Goal: Obtain resource: Download file/media

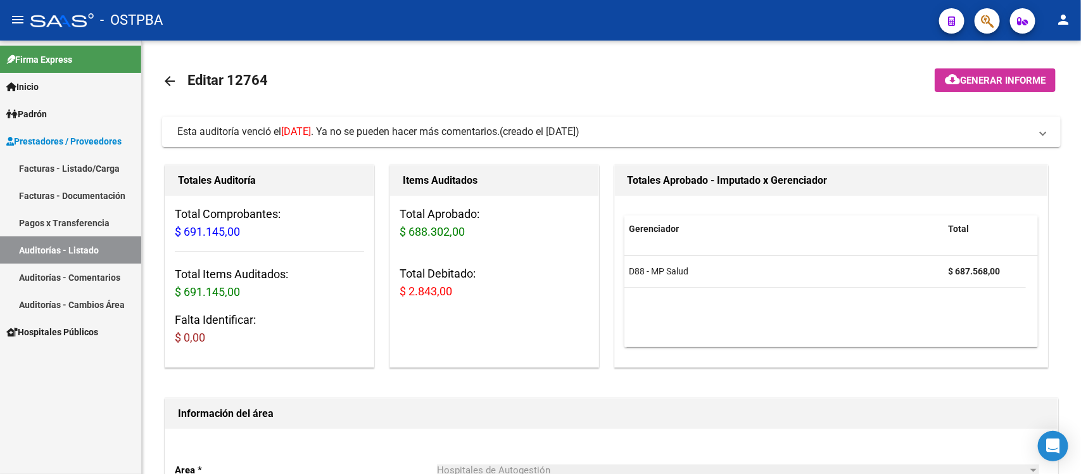
scroll to position [954, 708]
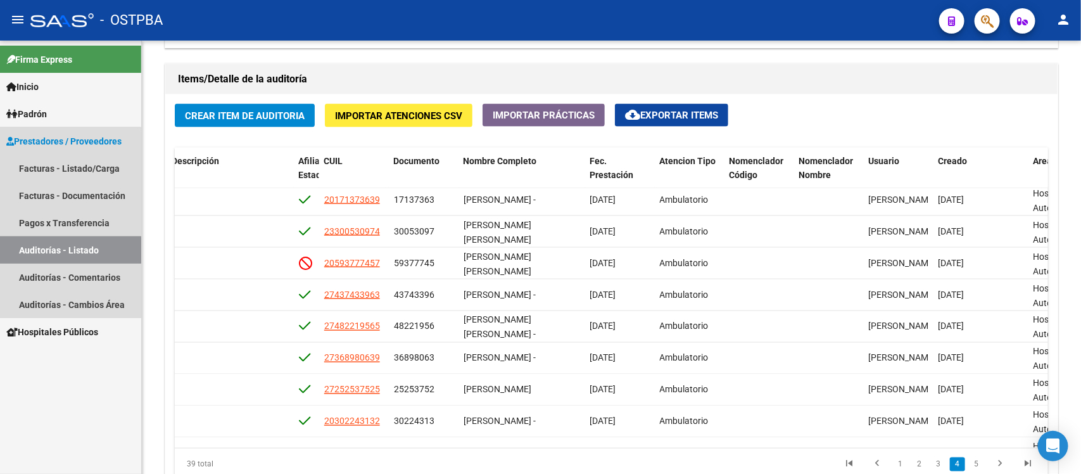
click at [56, 252] on link "Auditorías - Listado" at bounding box center [70, 249] width 141 height 27
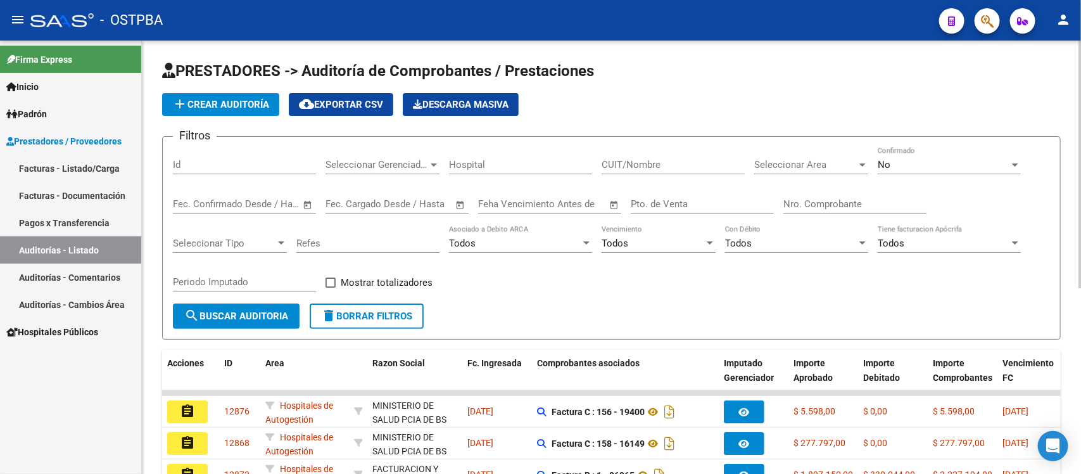
click at [333, 206] on input "text" at bounding box center [351, 203] width 51 height 11
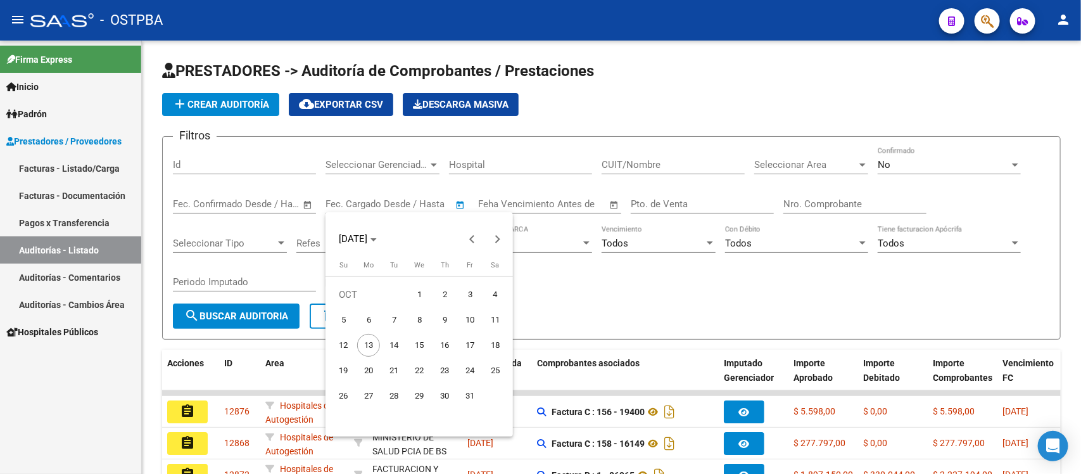
click at [466, 296] on span "3" at bounding box center [470, 294] width 23 height 23
type input "03/10/2025"
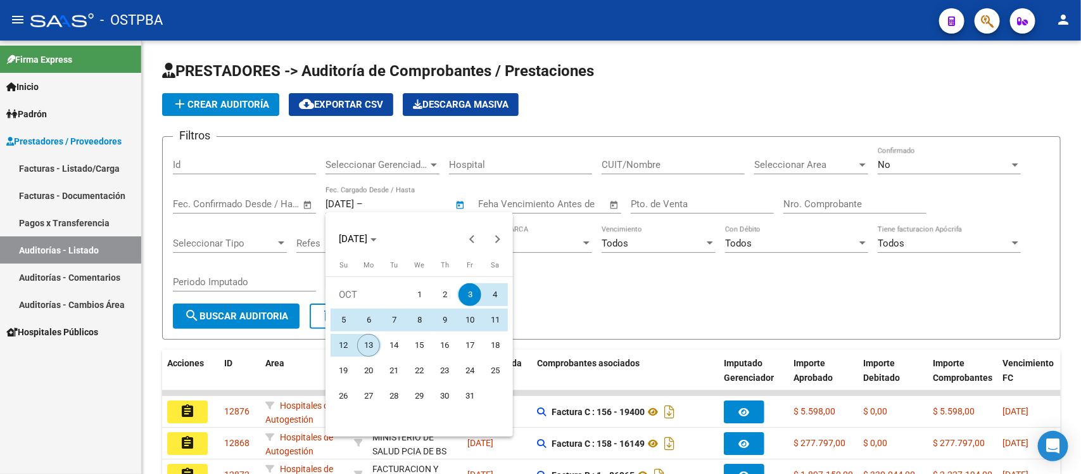
click at [362, 346] on span "13" at bounding box center [368, 345] width 23 height 23
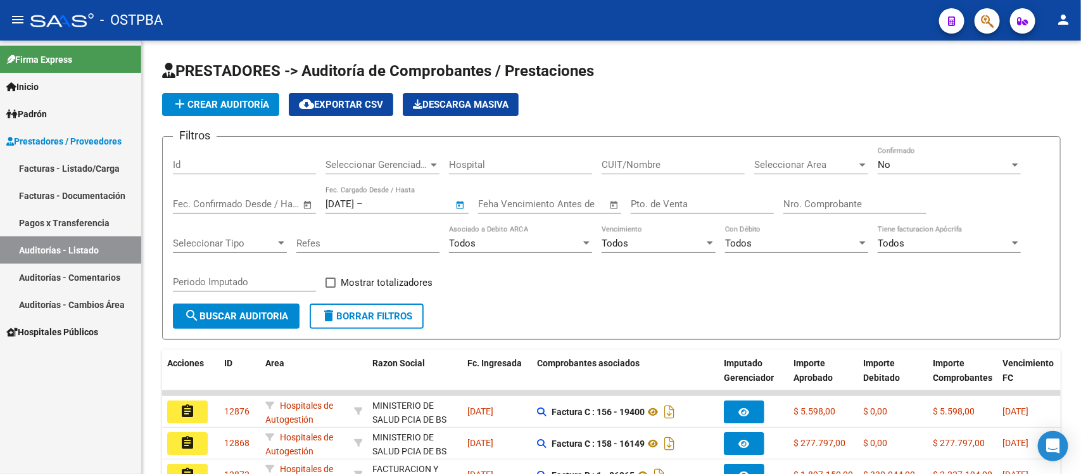
type input "[DATE]"
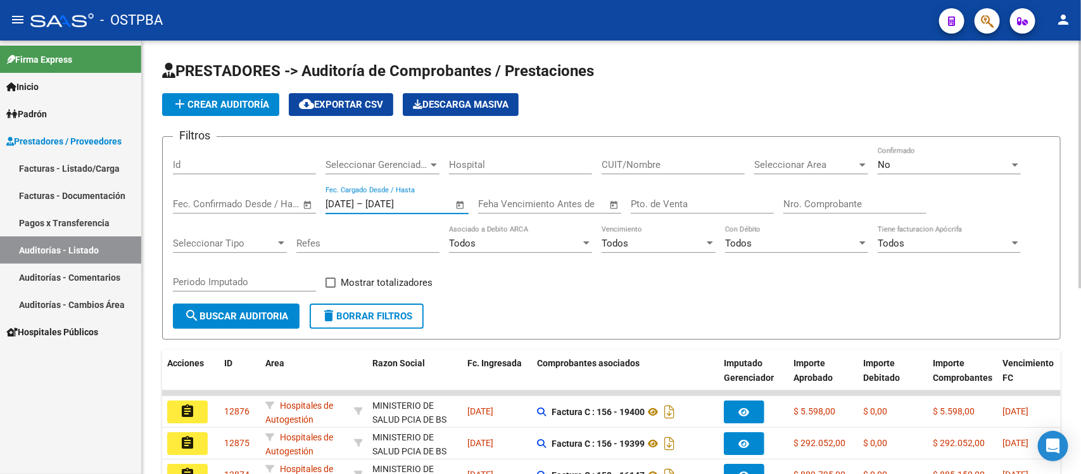
click at [363, 95] on button "cloud_download Exportar CSV" at bounding box center [341, 104] width 105 height 23
click at [810, 194] on div "Nro. Comprobante" at bounding box center [855, 199] width 143 height 27
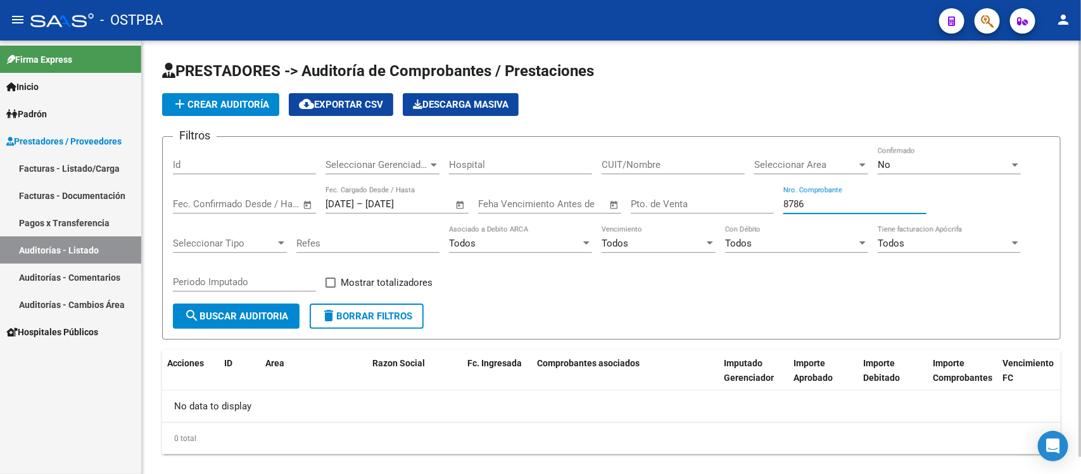
drag, startPoint x: 808, startPoint y: 207, endPoint x: 676, endPoint y: 224, distance: 132.8
click at [678, 209] on div "Filtros Id Seleccionar Gerenciador Seleccionar Gerenciador Hospital CUIT/Nombre…" at bounding box center [611, 225] width 877 height 156
type input "1620"
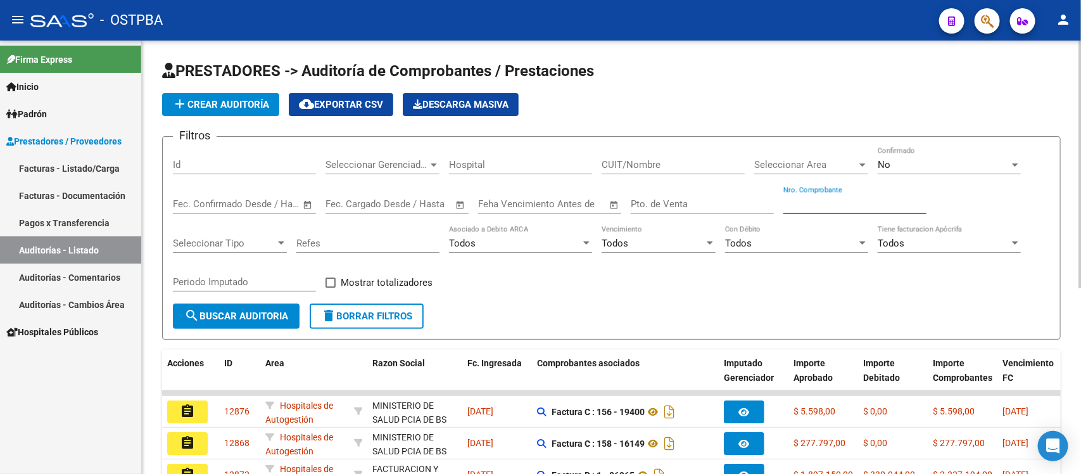
click at [797, 201] on input "Nro. Comprobante" at bounding box center [855, 203] width 143 height 11
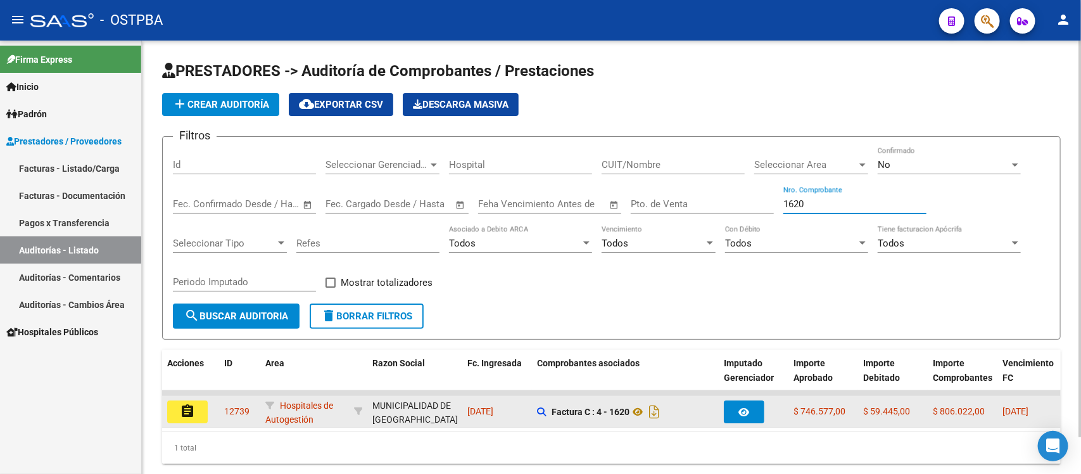
type input "1620"
click at [180, 405] on mat-icon "assignment" at bounding box center [187, 411] width 15 height 15
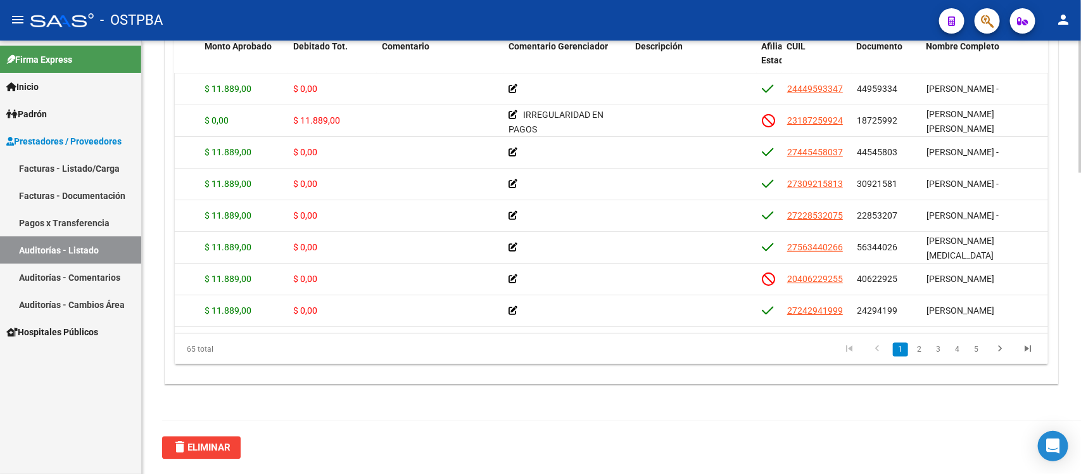
scroll to position [906, 0]
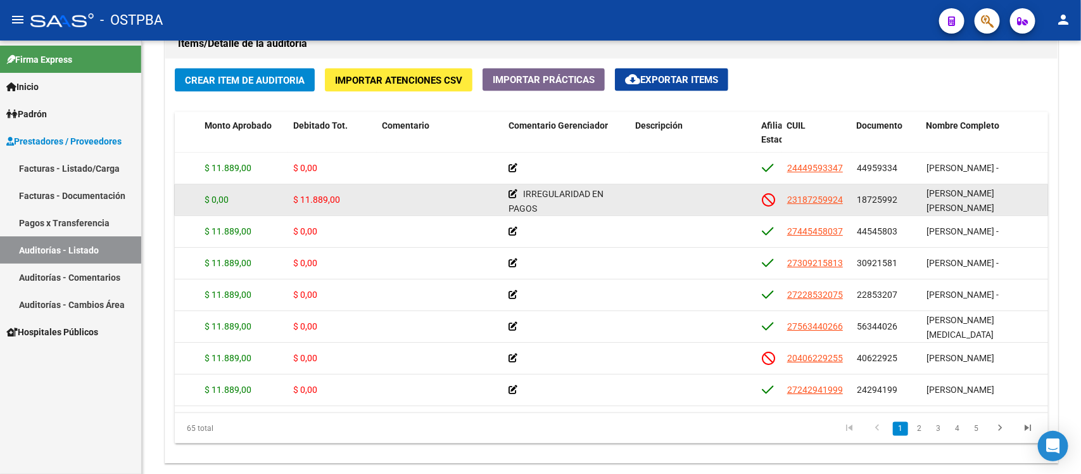
drag, startPoint x: 863, startPoint y: 205, endPoint x: 896, endPoint y: 204, distance: 32.9
click at [896, 204] on div "18725992" at bounding box center [887, 200] width 60 height 15
copy span "18725992"
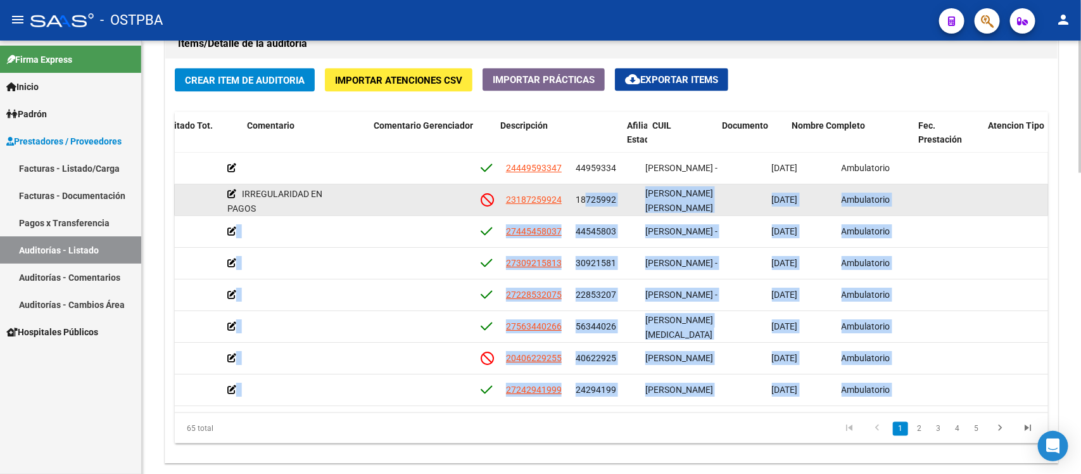
scroll to position [0, 568]
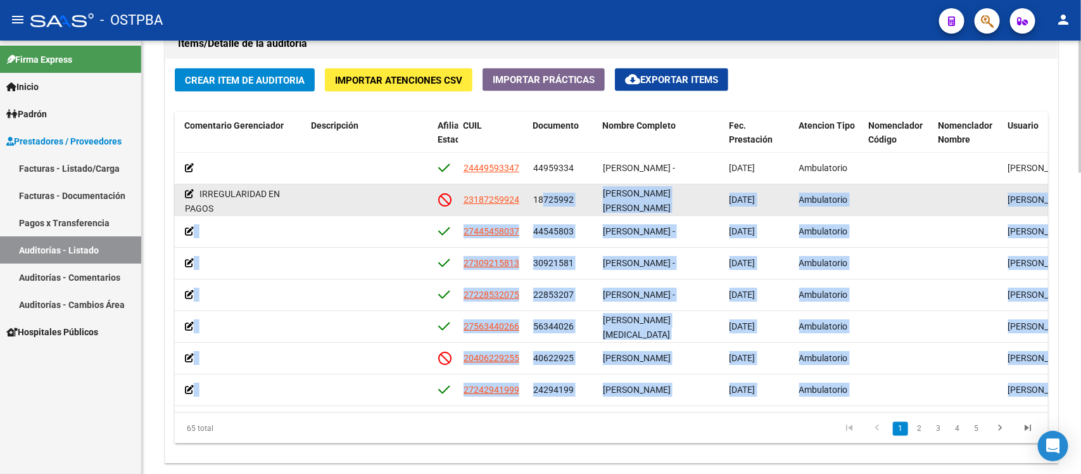
drag, startPoint x: 860, startPoint y: 201, endPoint x: 777, endPoint y: 200, distance: 83.6
click at [777, 200] on div "55900 D88 - MP Salud $ 11.889,00 $ 0,00 $ 11.889,00 IRREGULARIDAD EN PAGOS 2318…" at bounding box center [483, 200] width 1752 height 32
copy div "8725992 FERNANDEZ ALICIA ETELVINA 03/04/2025"
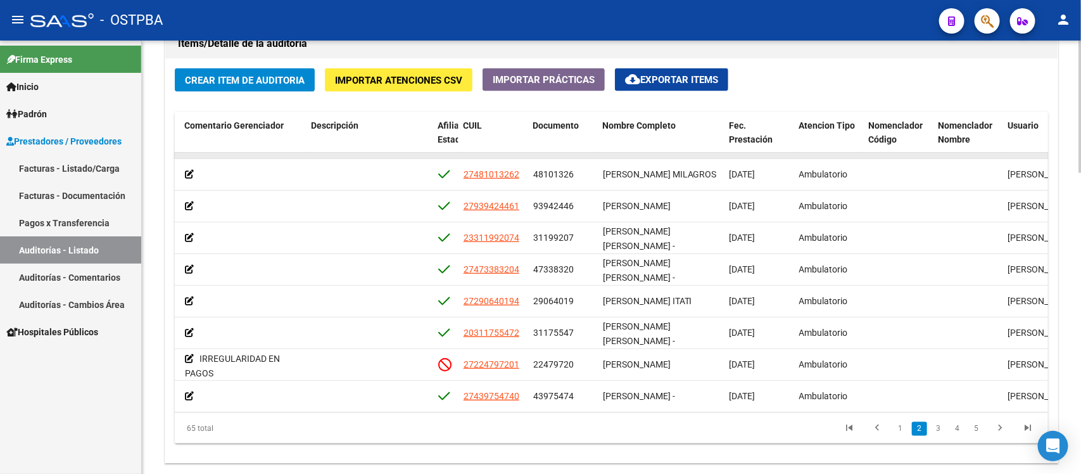
scroll to position [317, 568]
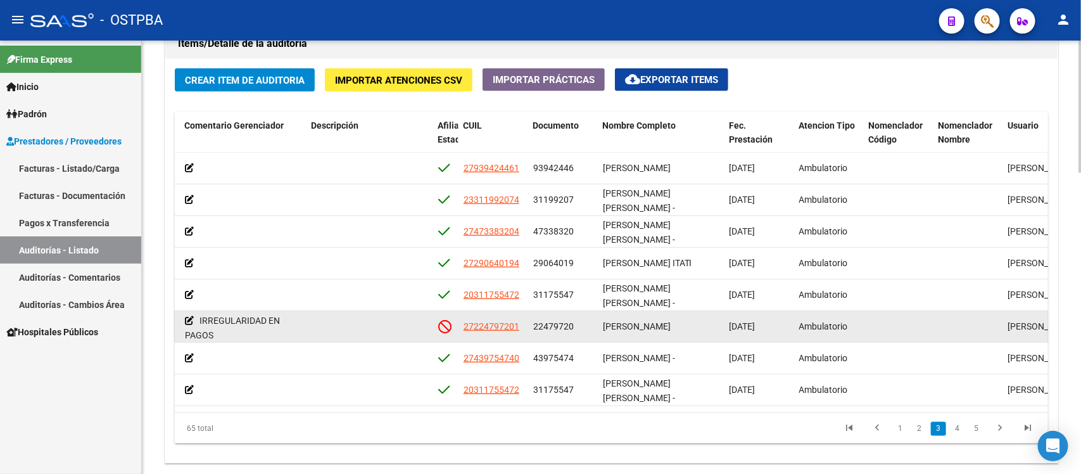
drag, startPoint x: 530, startPoint y: 325, endPoint x: 576, endPoint y: 331, distance: 47.3
click at [576, 331] on datatable-body-cell "22479720" at bounding box center [563, 326] width 70 height 31
copy span "22479720"
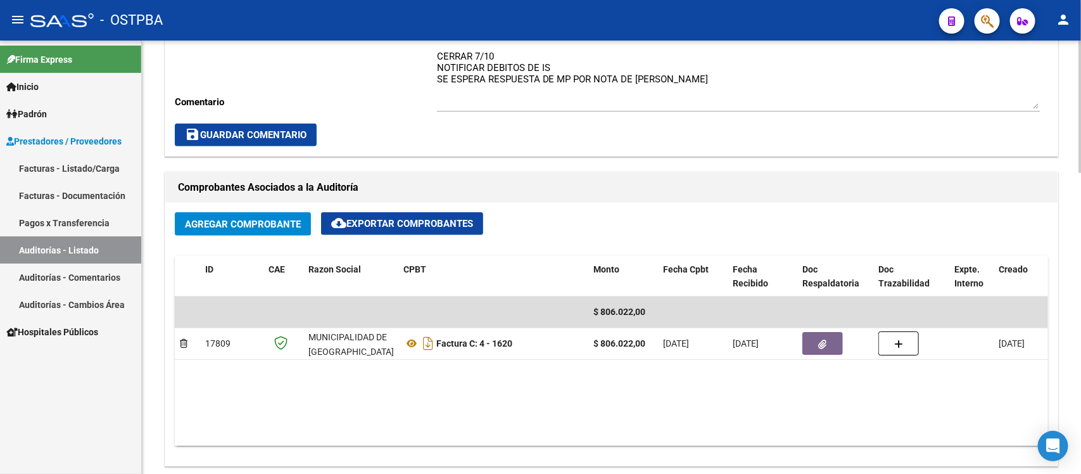
scroll to position [431, 0]
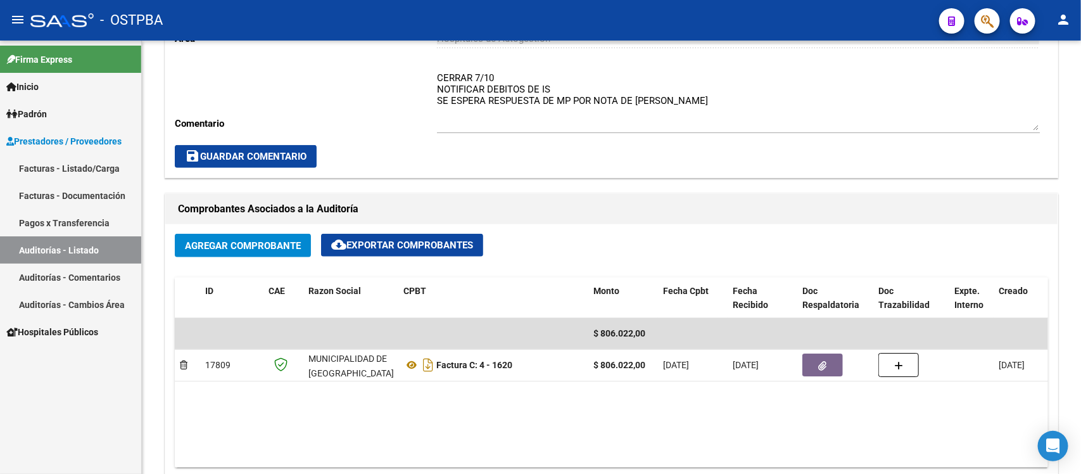
click at [97, 245] on link "Auditorías - Listado" at bounding box center [70, 249] width 141 height 27
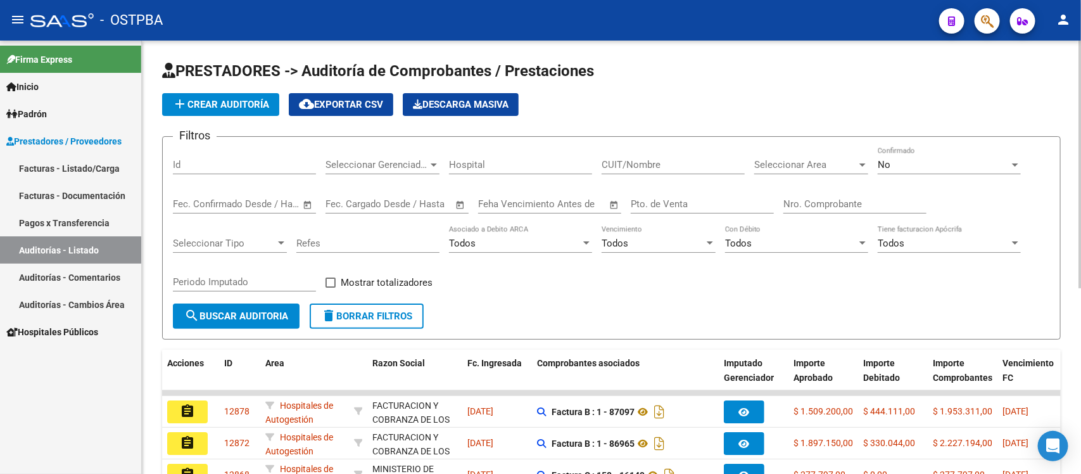
click at [811, 205] on input "Nro. Comprobante" at bounding box center [855, 203] width 143 height 11
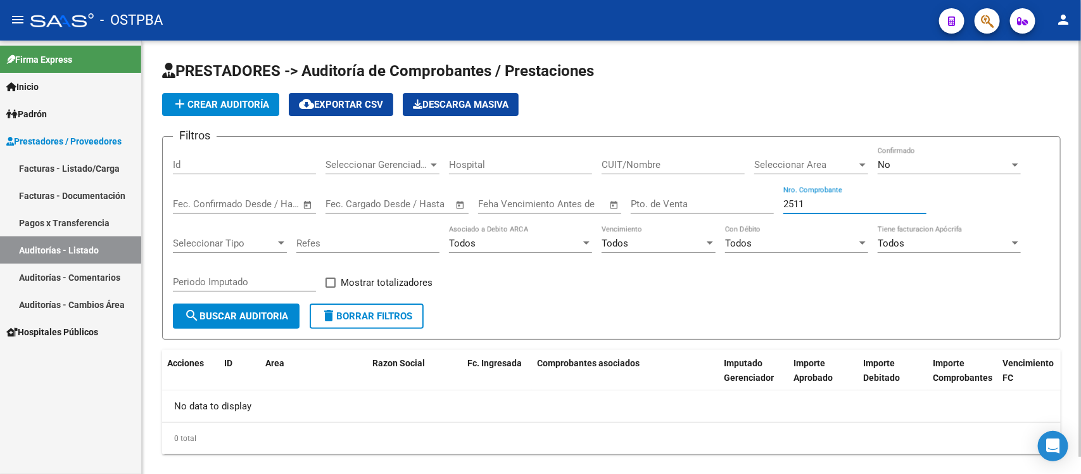
drag, startPoint x: 815, startPoint y: 200, endPoint x: 631, endPoint y: 209, distance: 184.6
click at [658, 211] on div "Filtros Id Seleccionar Gerenciador Seleccionar Gerenciador Hospital CUIT/Nombre…" at bounding box center [611, 225] width 877 height 156
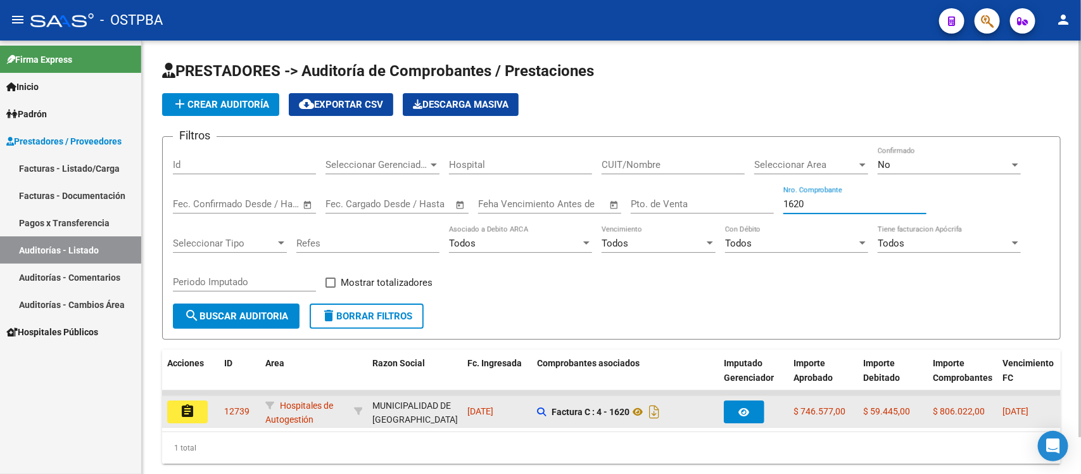
type input "1620"
click at [181, 404] on mat-icon "assignment" at bounding box center [187, 411] width 15 height 15
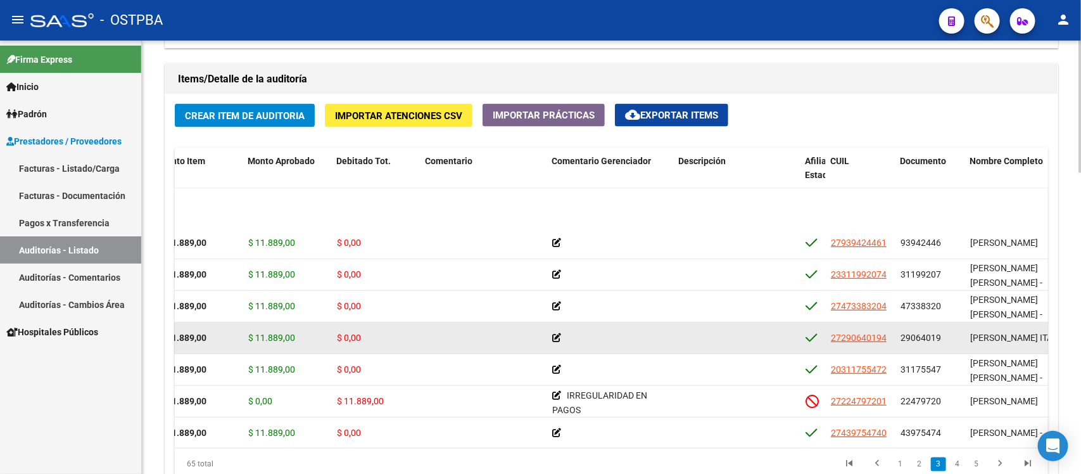
scroll to position [396, 201]
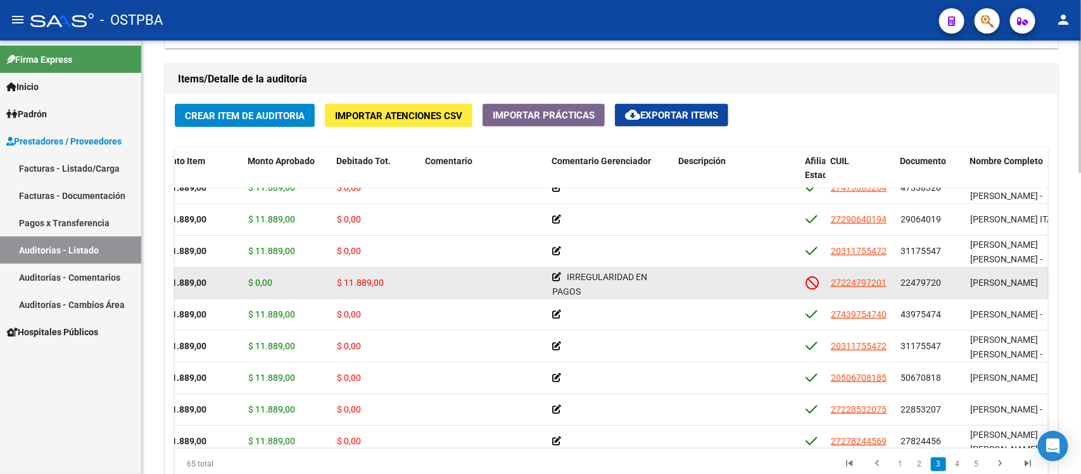
drag, startPoint x: 900, startPoint y: 284, endPoint x: 939, endPoint y: 285, distance: 39.9
click at [939, 285] on datatable-body-cell "22479720" at bounding box center [931, 282] width 70 height 31
copy span "22479720"
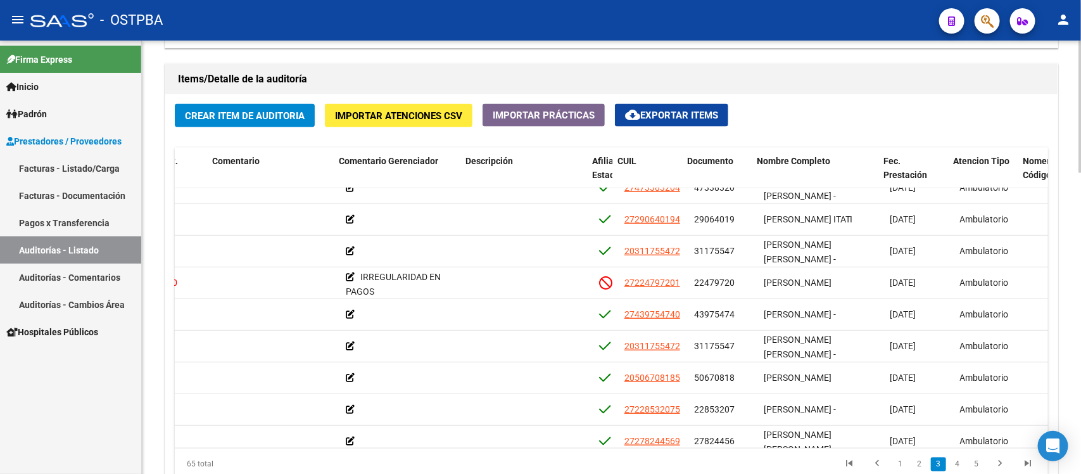
scroll to position [396, 426]
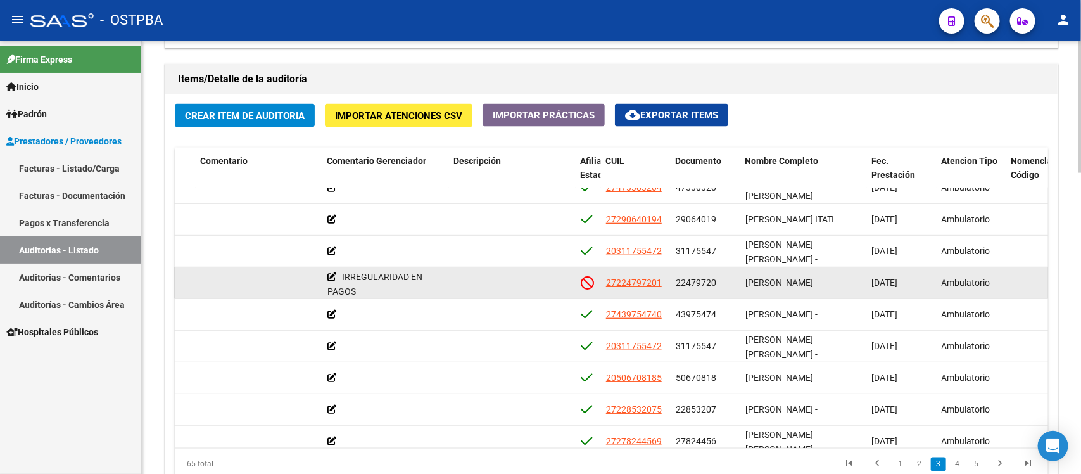
click at [739, 293] on datatable-body-cell "22479720" at bounding box center [706, 282] width 70 height 31
drag, startPoint x: 672, startPoint y: 279, endPoint x: 920, endPoint y: 283, distance: 247.7
click at [920, 283] on div "55884 D88 - MP Salud $ 11.889,00 $ 0,00 $ 11.889,00 IRREGULARIDAD EN PAGOS 2722…" at bounding box center [625, 283] width 1752 height 32
copy div "22479720 ROLDAN ANDREA ALEJANDRA 20/03/2025"
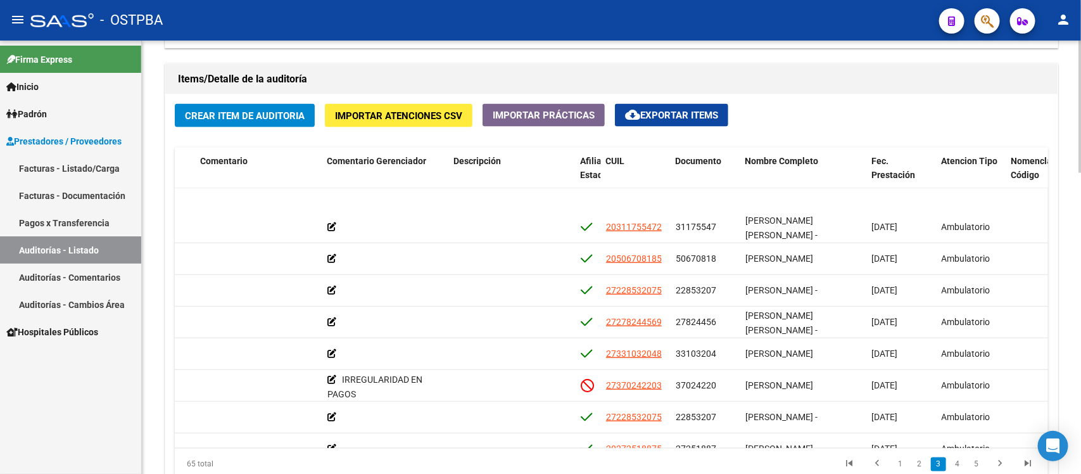
scroll to position [554, 426]
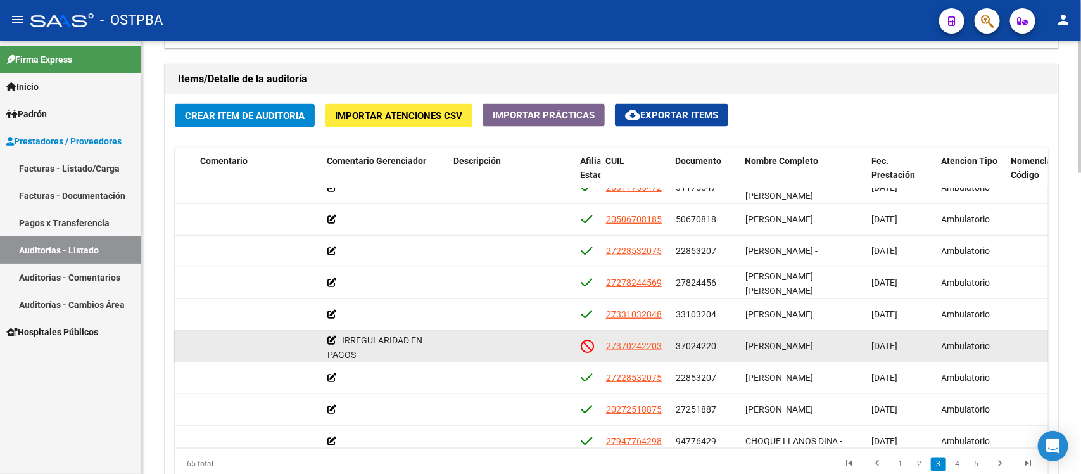
drag, startPoint x: 675, startPoint y: 345, endPoint x: 719, endPoint y: 352, distance: 44.9
click at [719, 352] on datatable-body-cell "37024220" at bounding box center [706, 346] width 70 height 31
copy span "37024220"
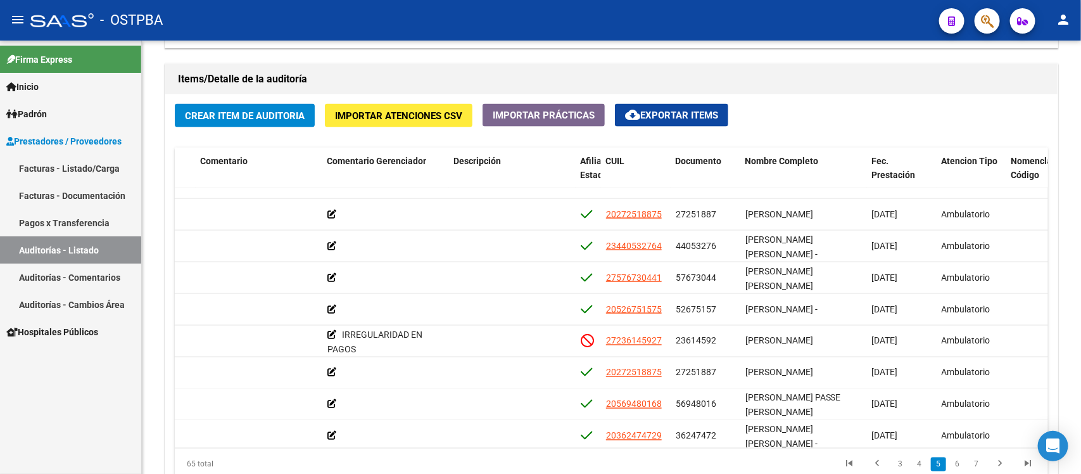
scroll to position [950, 426]
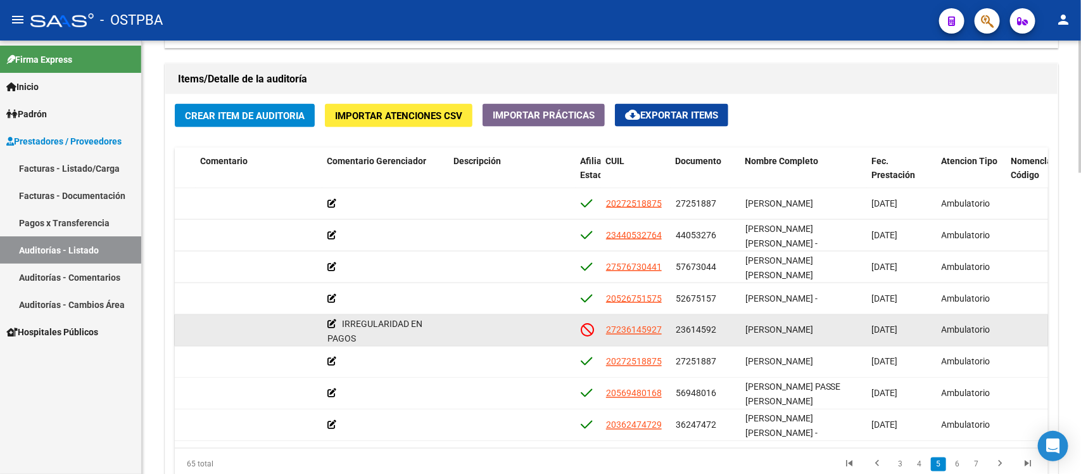
drag, startPoint x: 673, startPoint y: 330, endPoint x: 917, endPoint y: 339, distance: 244.0
click at [917, 339] on div "55862 D88 - MP Salud $ 11.889,00 $ 0,00 $ 11.889,00 IRREGULARIDAD EN PAGOS 2723…" at bounding box center [625, 331] width 1752 height 32
copy div "23614592 LEDEZMA NILDA 11/03/2025"
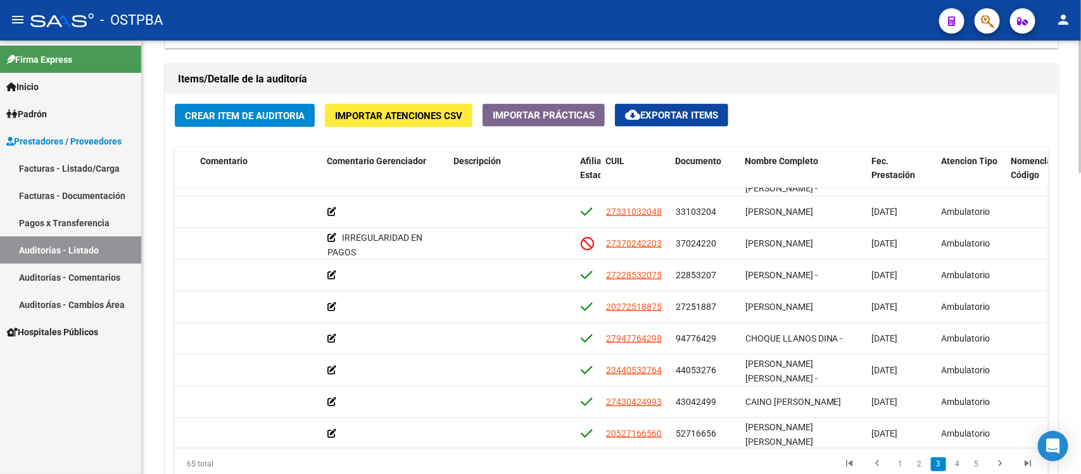
scroll to position [633, 426]
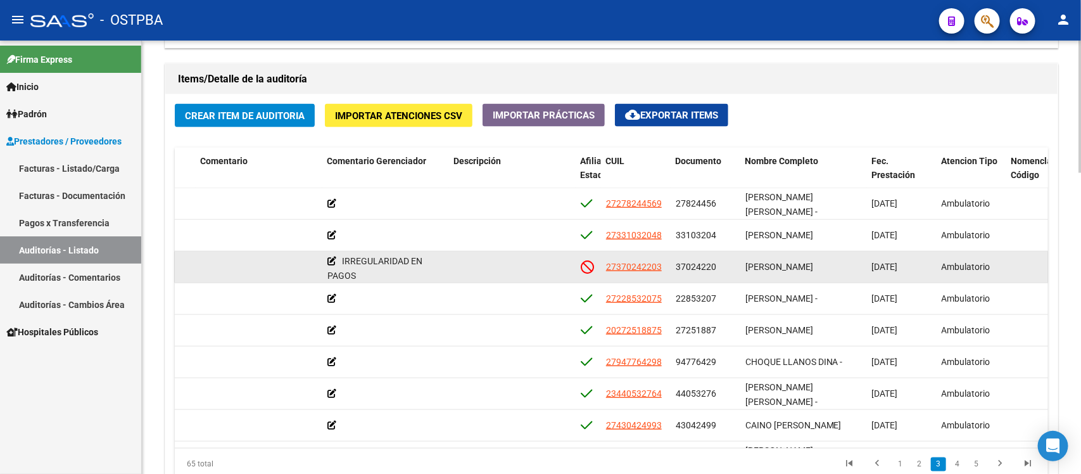
drag, startPoint x: 676, startPoint y: 266, endPoint x: 917, endPoint y: 270, distance: 241.4
click at [917, 270] on div "55877 D88 - MP Salud $ 11.889,00 $ 0,00 $ 11.889,00 IRREGULARIDAD EN PAGOS 2737…" at bounding box center [625, 267] width 1752 height 32
copy div "37024220 ZODER LARA YANET 18/03/2025"
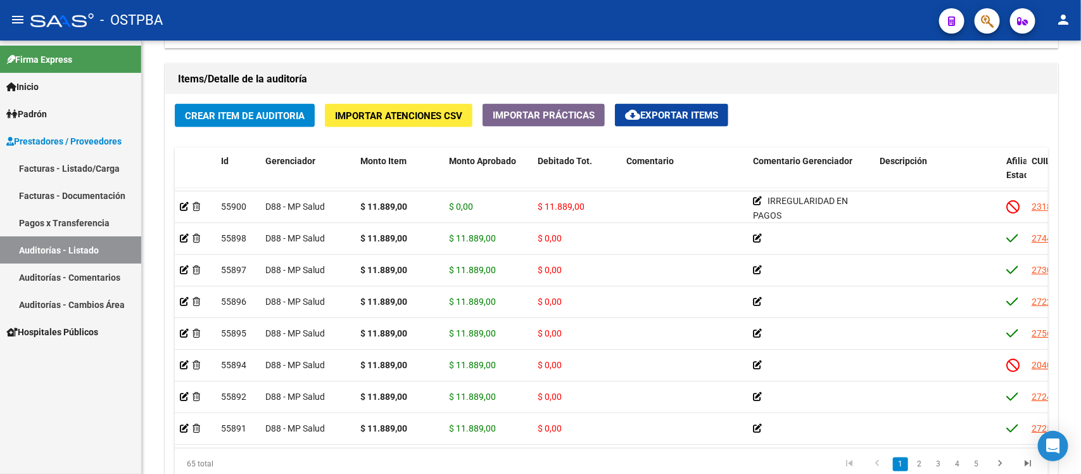
scroll to position [0, 0]
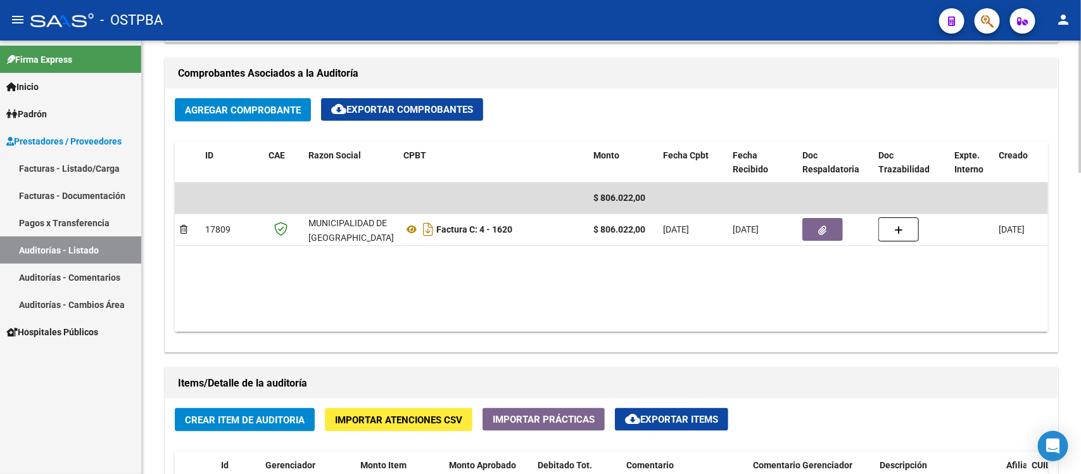
scroll to position [554, 0]
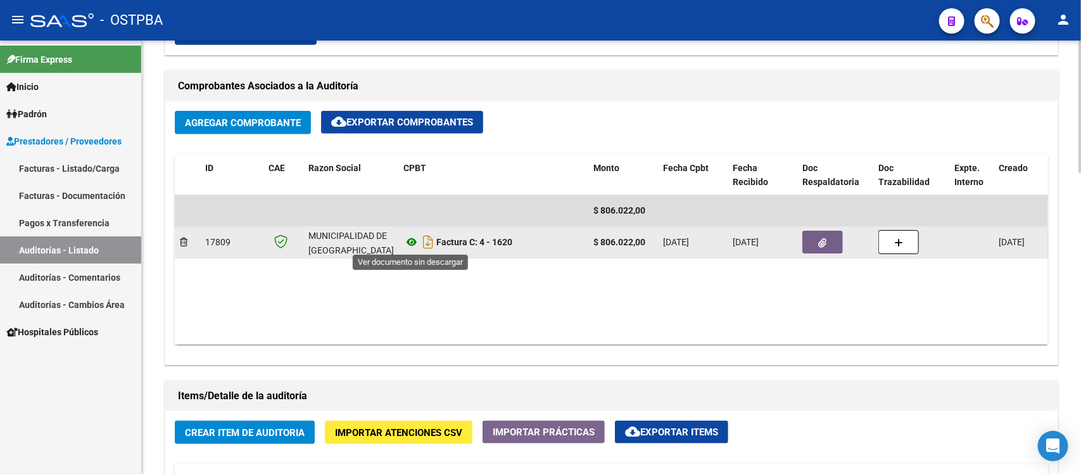
click at [409, 241] on icon at bounding box center [412, 241] width 16 height 15
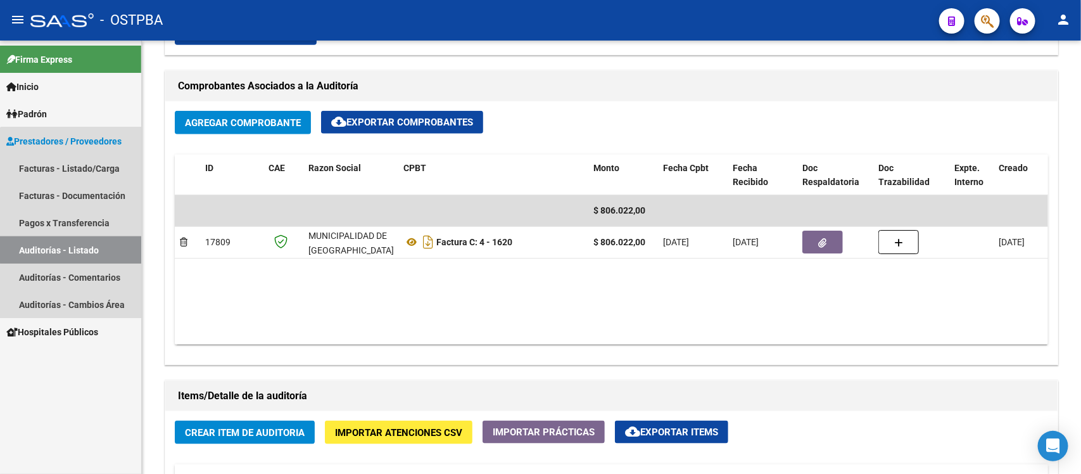
click at [79, 245] on link "Auditorías - Listado" at bounding box center [70, 249] width 141 height 27
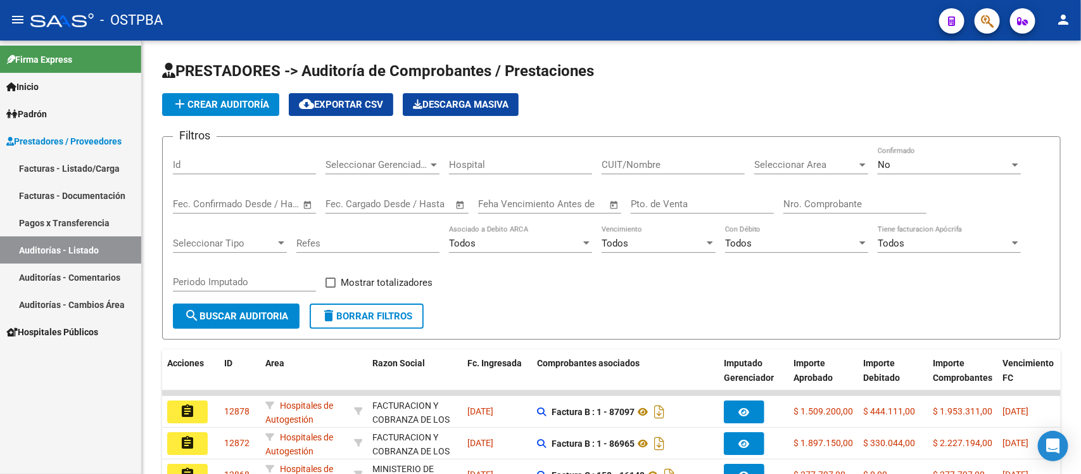
click at [803, 210] on div "Nro. Comprobante" at bounding box center [855, 199] width 143 height 27
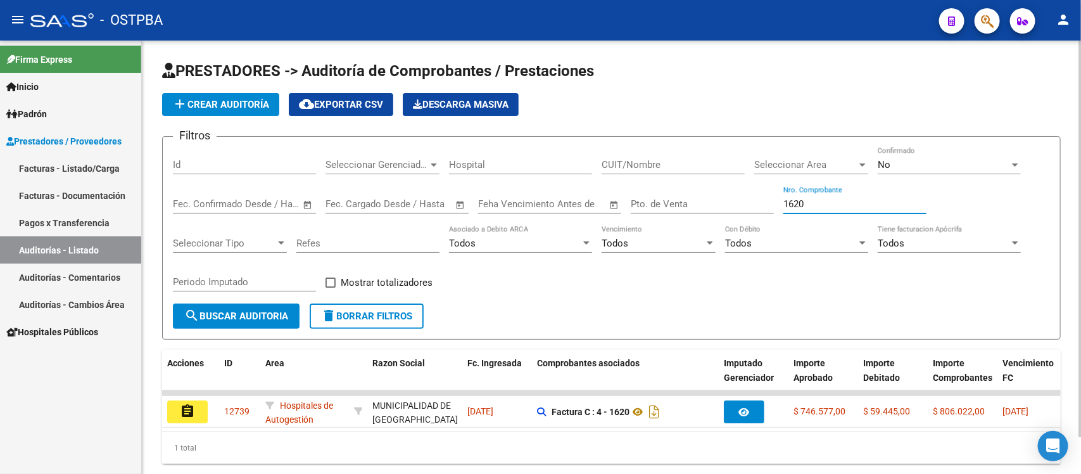
type input "1620"
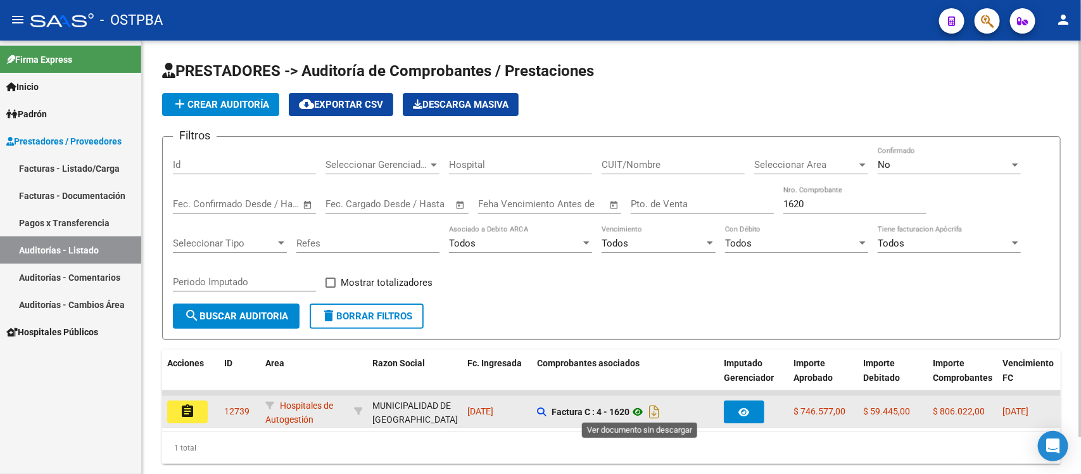
click at [638, 406] on icon at bounding box center [638, 411] width 16 height 15
